Goal: Task Accomplishment & Management: Use online tool/utility

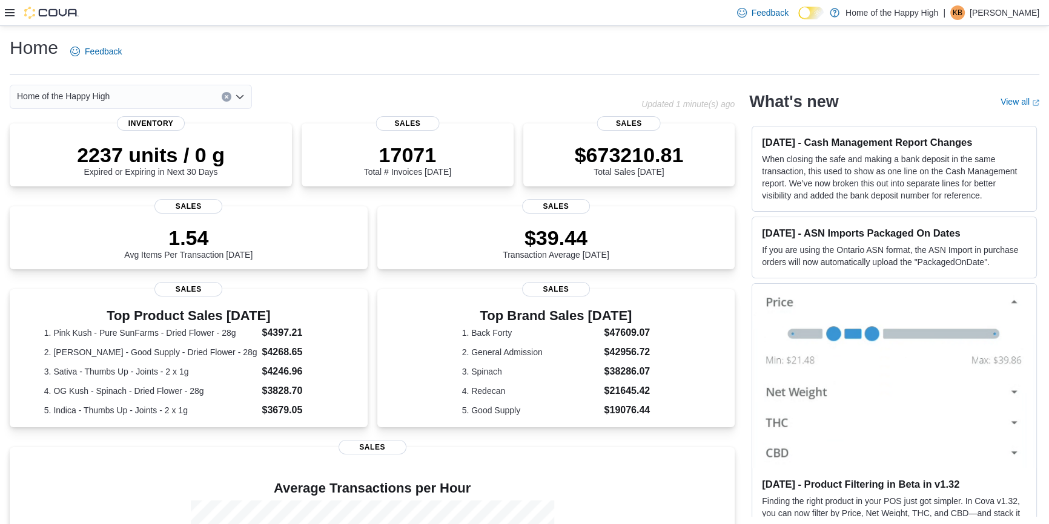
click at [12, 15] on icon at bounding box center [10, 12] width 10 height 7
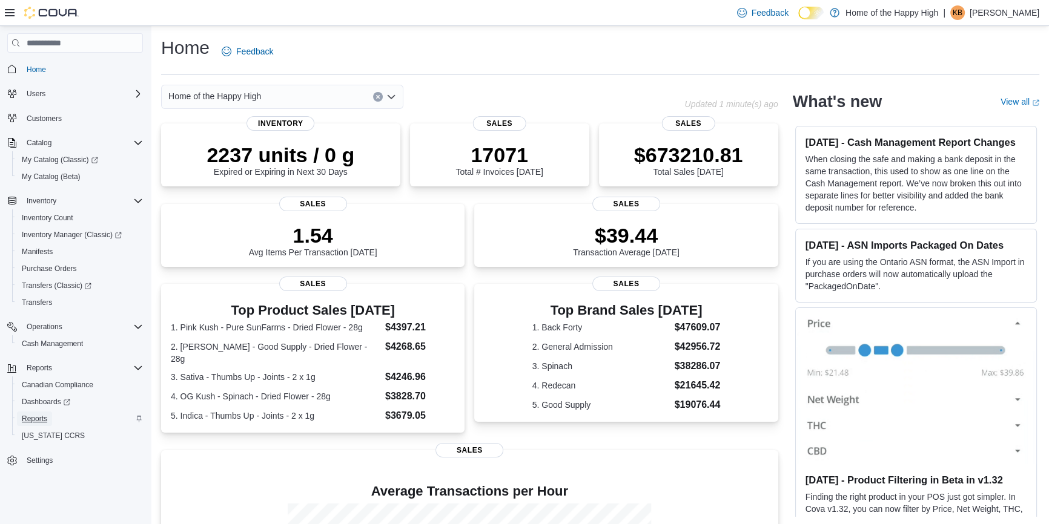
click at [48, 418] on link "Reports" at bounding box center [34, 419] width 35 height 15
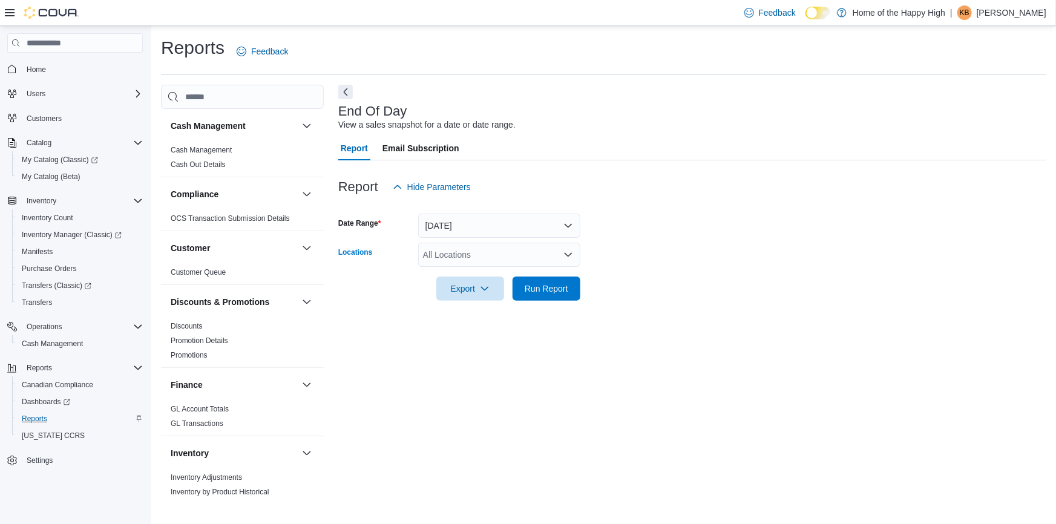
drag, startPoint x: 456, startPoint y: 259, endPoint x: 509, endPoint y: 217, distance: 67.1
click at [456, 257] on div "All Locations" at bounding box center [499, 255] width 162 height 24
type input "********"
click at [518, 274] on span "Saskatoon - Stonebridge - Fire & Flower" at bounding box center [544, 275] width 151 height 12
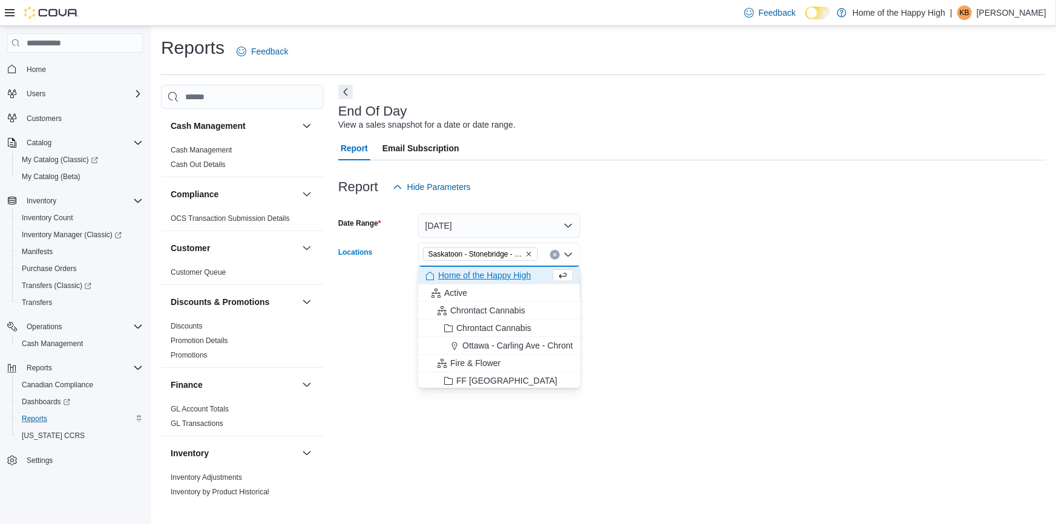
click at [518, 260] on form "Date Range [DATE] Locations [GEOGRAPHIC_DATA] - [GEOGRAPHIC_DATA] - Fire & Flow…" at bounding box center [692, 250] width 708 height 102
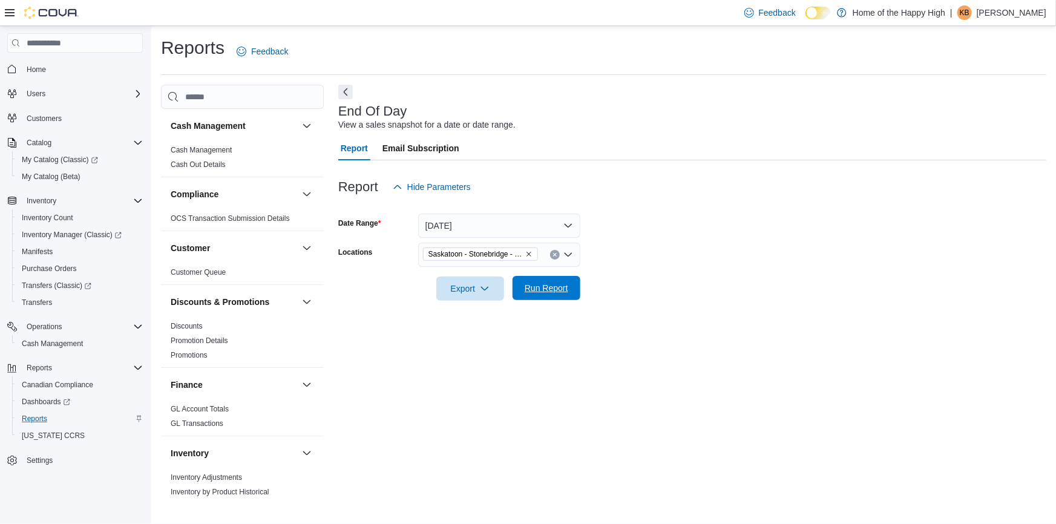
click at [518, 290] on span "Run Report" at bounding box center [546, 288] width 53 height 24
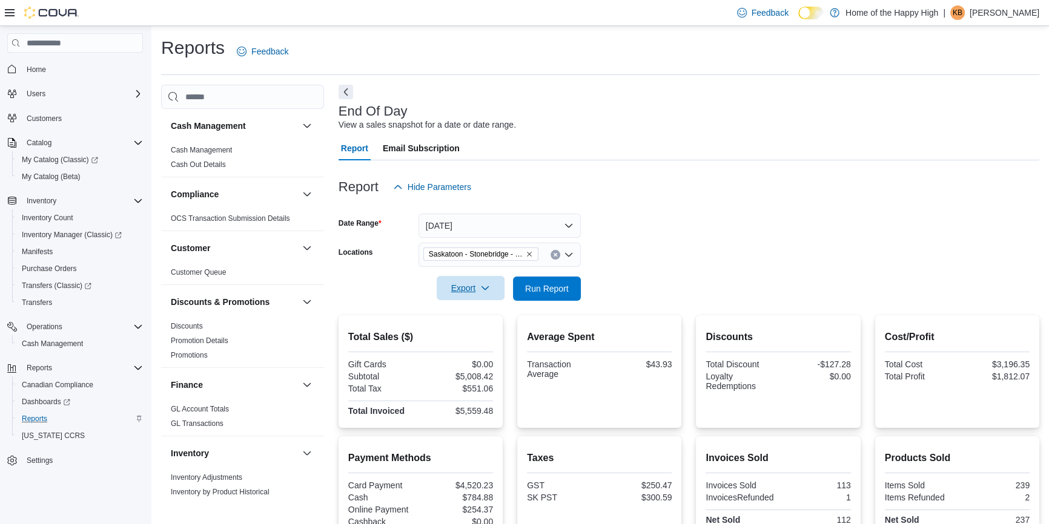
click at [457, 294] on span "Export" at bounding box center [470, 288] width 53 height 24
click at [459, 334] on span "Export to Pdf" at bounding box center [472, 337] width 54 height 10
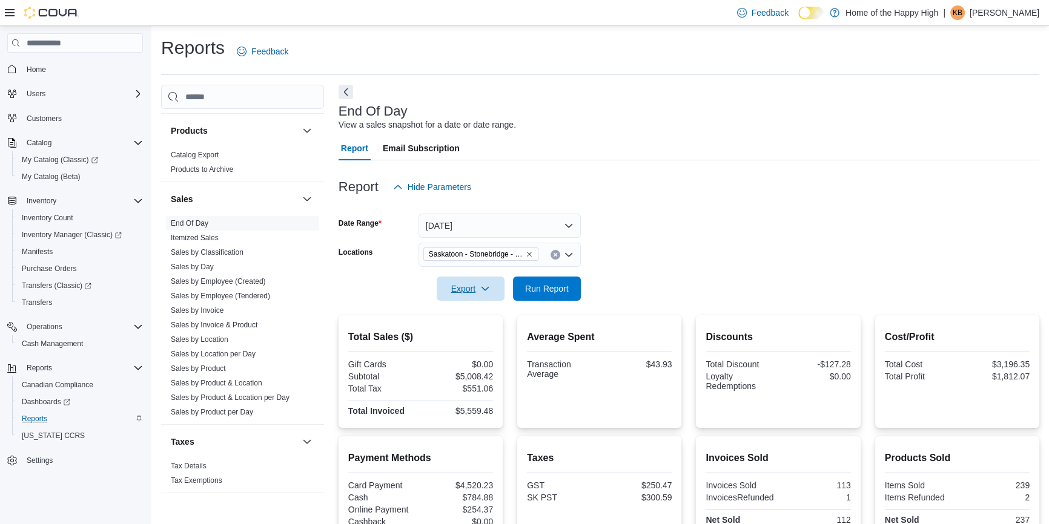
scroll to position [714, 0]
click at [249, 352] on link "Sales by Location per Day" at bounding box center [213, 352] width 85 height 8
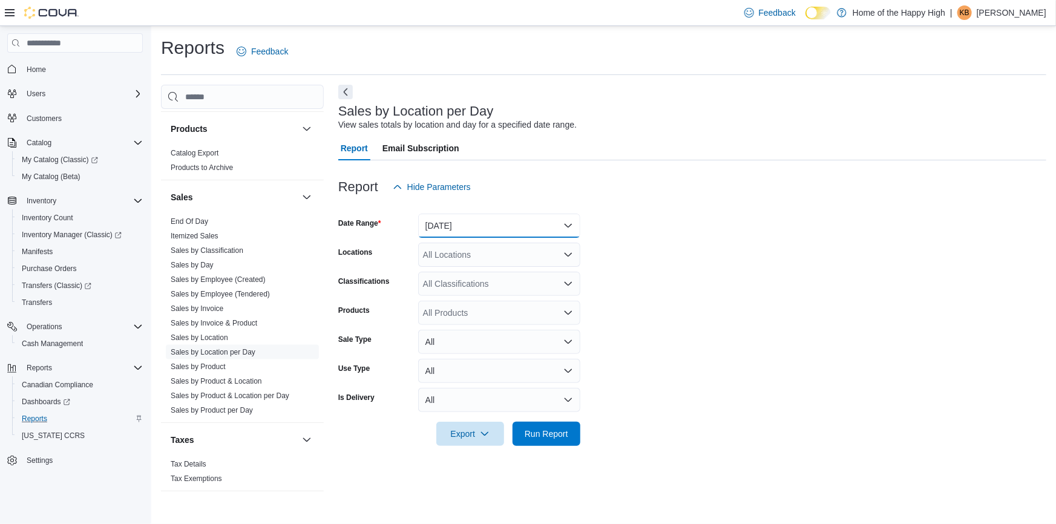
click at [478, 224] on button "[DATE]" at bounding box center [499, 226] width 162 height 24
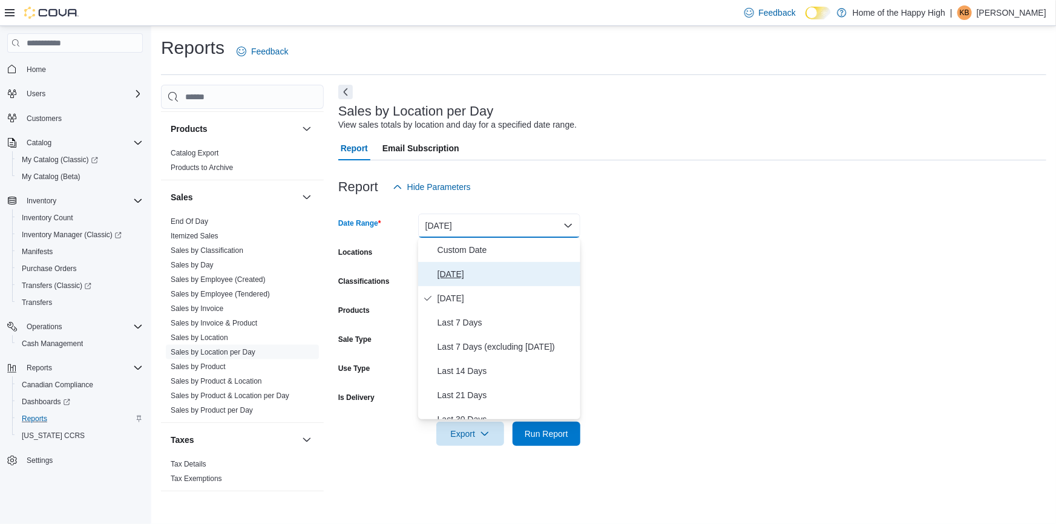
click at [460, 278] on span "[DATE]" at bounding box center [507, 274] width 138 height 15
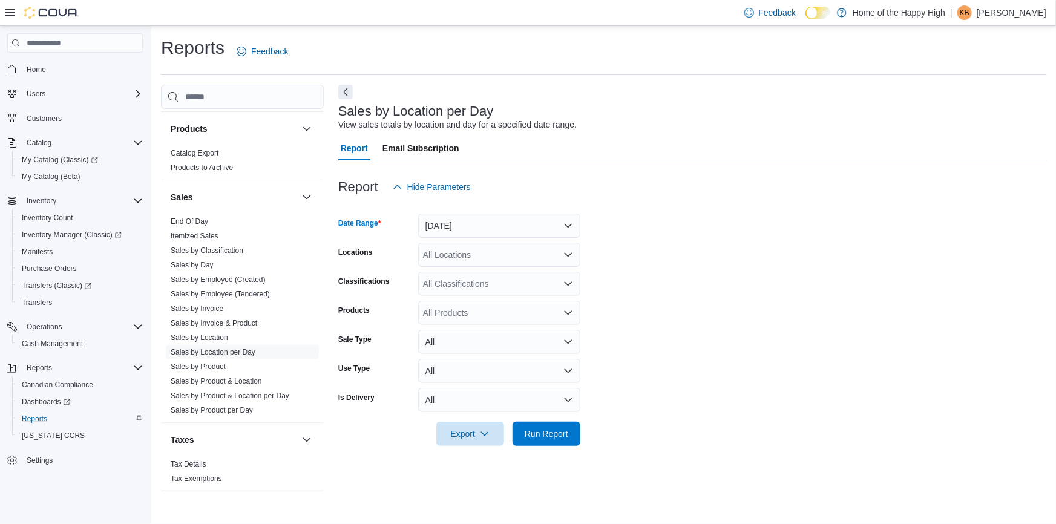
click at [473, 252] on div "All Locations" at bounding box center [499, 255] width 162 height 24
type input "********"
click at [518, 274] on span "Saskatoon - Stonebridge - Fire & Flower" at bounding box center [544, 275] width 151 height 12
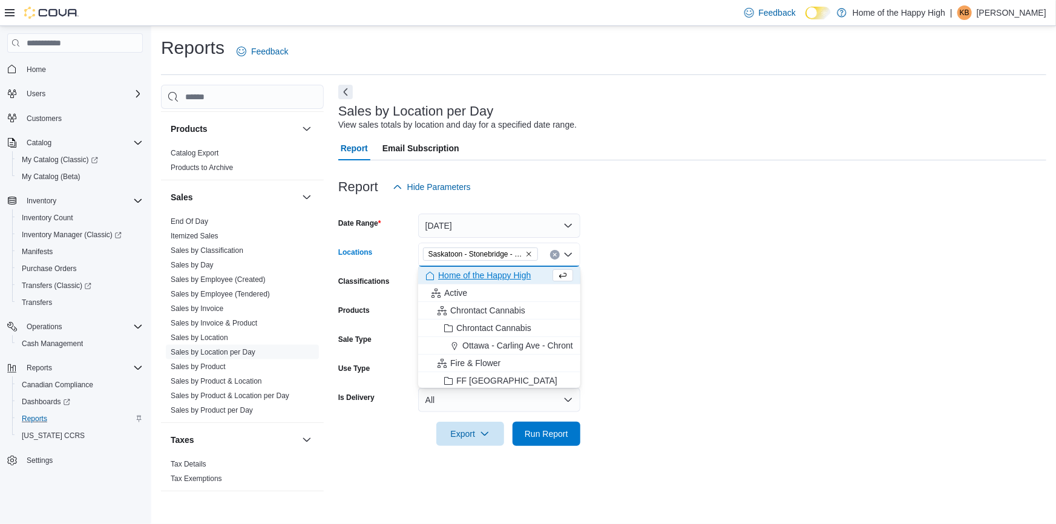
click at [518, 268] on form "Date Range [DATE] Locations [GEOGRAPHIC_DATA] - [GEOGRAPHIC_DATA] - Fire & Flow…" at bounding box center [692, 322] width 708 height 247
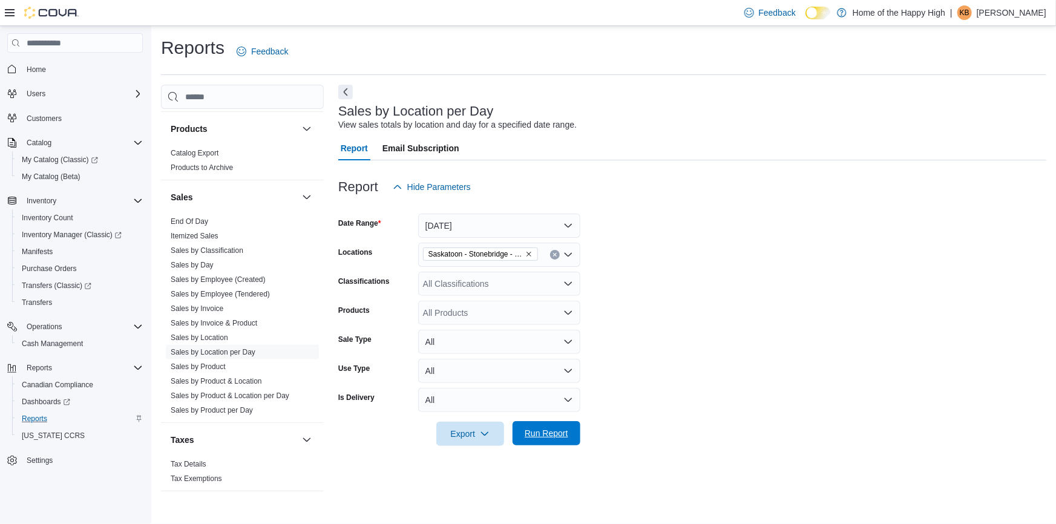
click at [518, 437] on span "Run Report" at bounding box center [546, 433] width 53 height 24
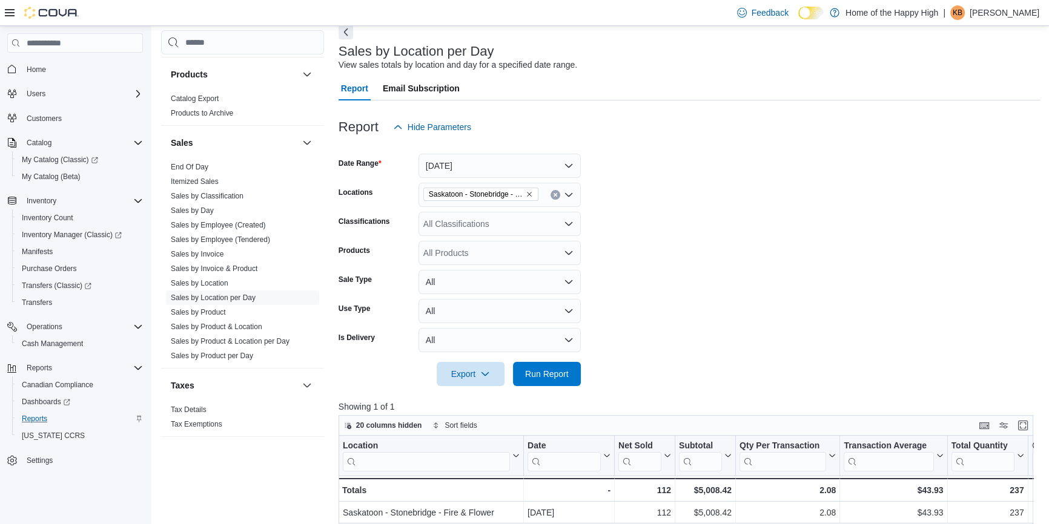
scroll to position [54, 0]
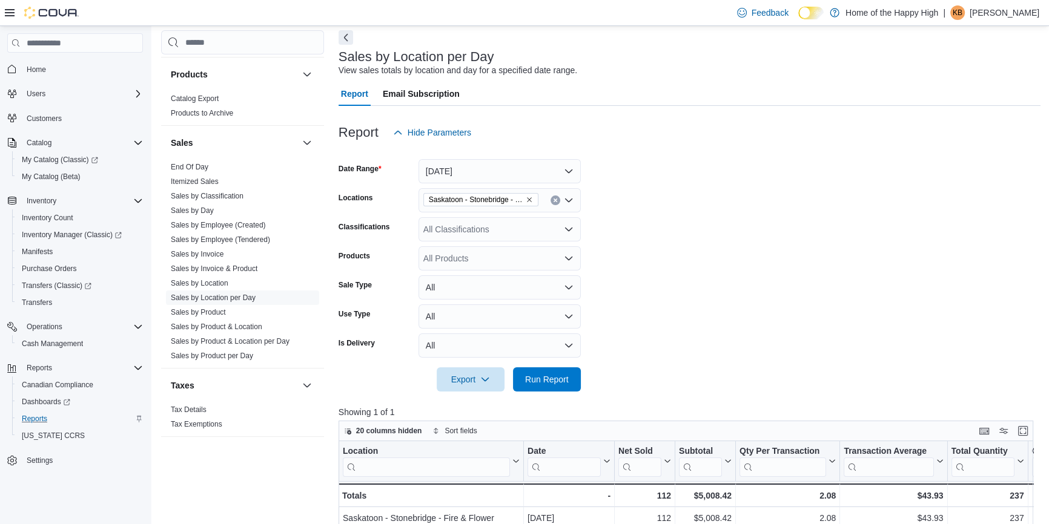
click at [510, 218] on div "All Classifications" at bounding box center [499, 229] width 162 height 24
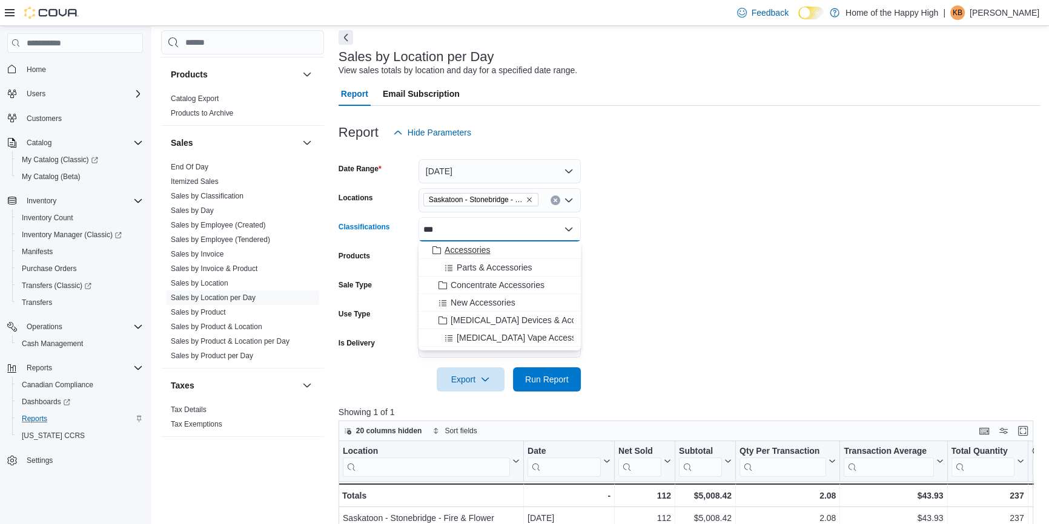
type input "***"
click at [514, 246] on div "Accessories" at bounding box center [500, 250] width 148 height 12
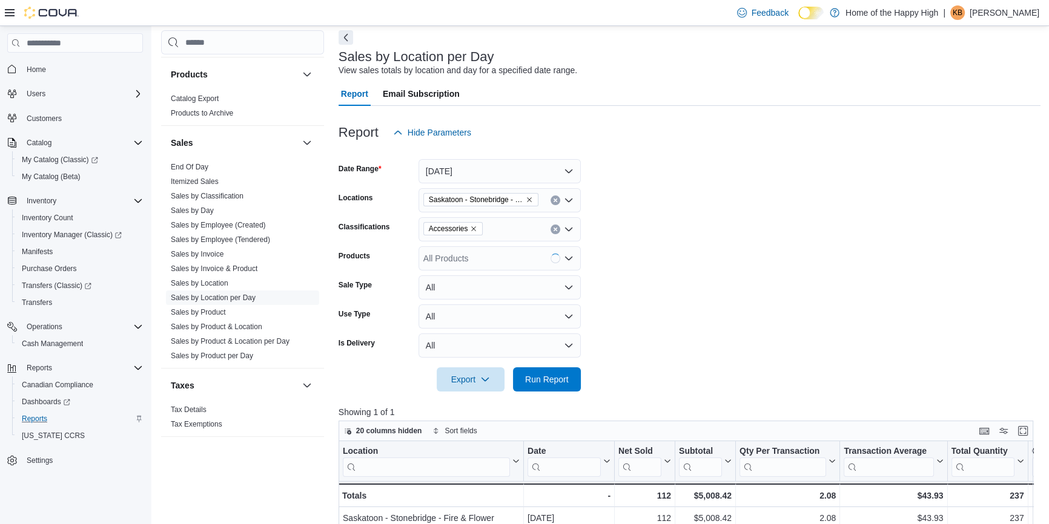
drag, startPoint x: 642, startPoint y: 261, endPoint x: 645, endPoint y: 269, distance: 8.2
click at [518, 262] on form "Date Range [DATE] Locations [GEOGRAPHIC_DATA] - [GEOGRAPHIC_DATA] - Fire & Flow…" at bounding box center [689, 268] width 702 height 247
click at [518, 375] on span "Run Report" at bounding box center [547, 379] width 44 height 12
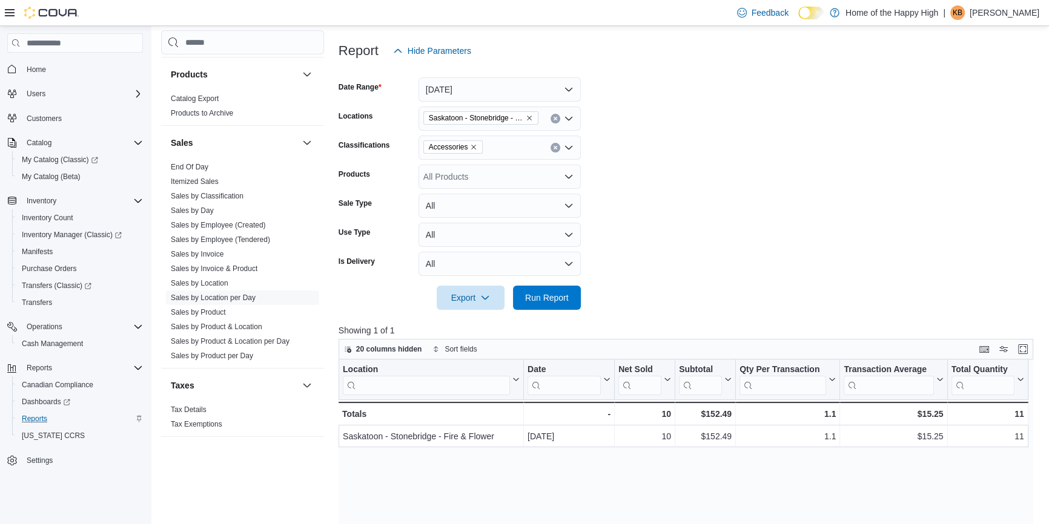
scroll to position [165, 0]
